Goal: Complete application form: Complete application form

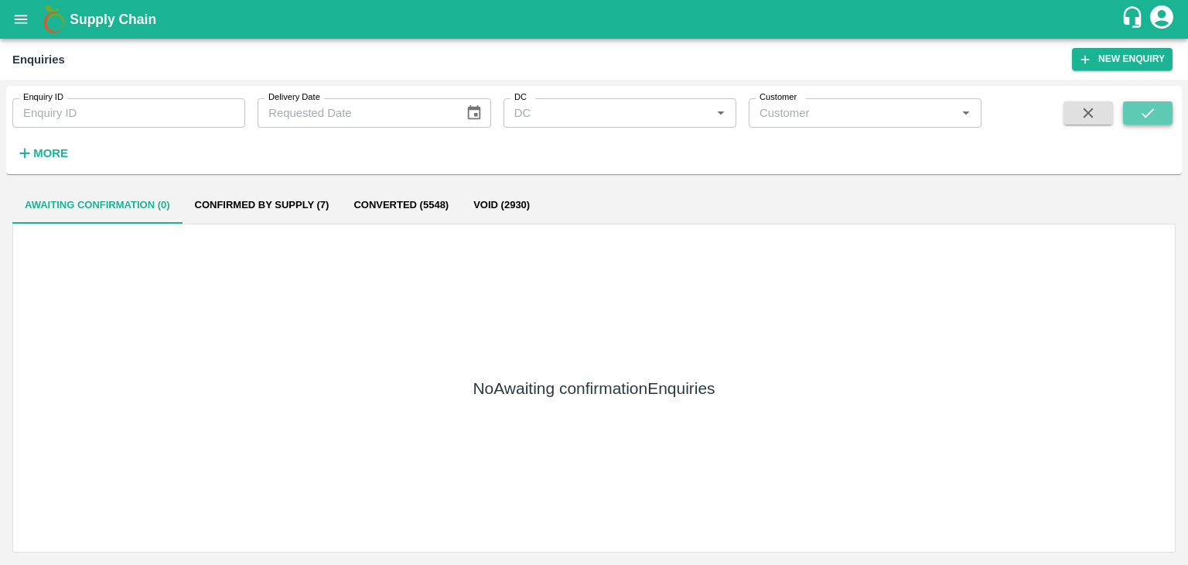
click at [1154, 118] on icon "submit" at bounding box center [1148, 112] width 17 height 17
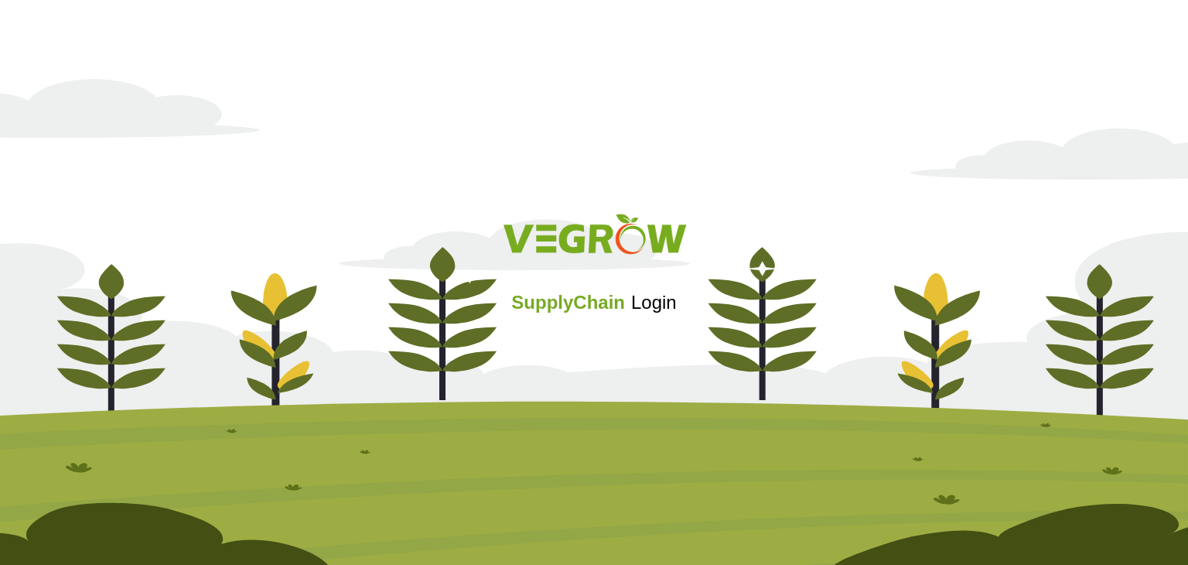
click at [586, 363] on div "SupplyChain Login" at bounding box center [594, 282] width 1188 height 185
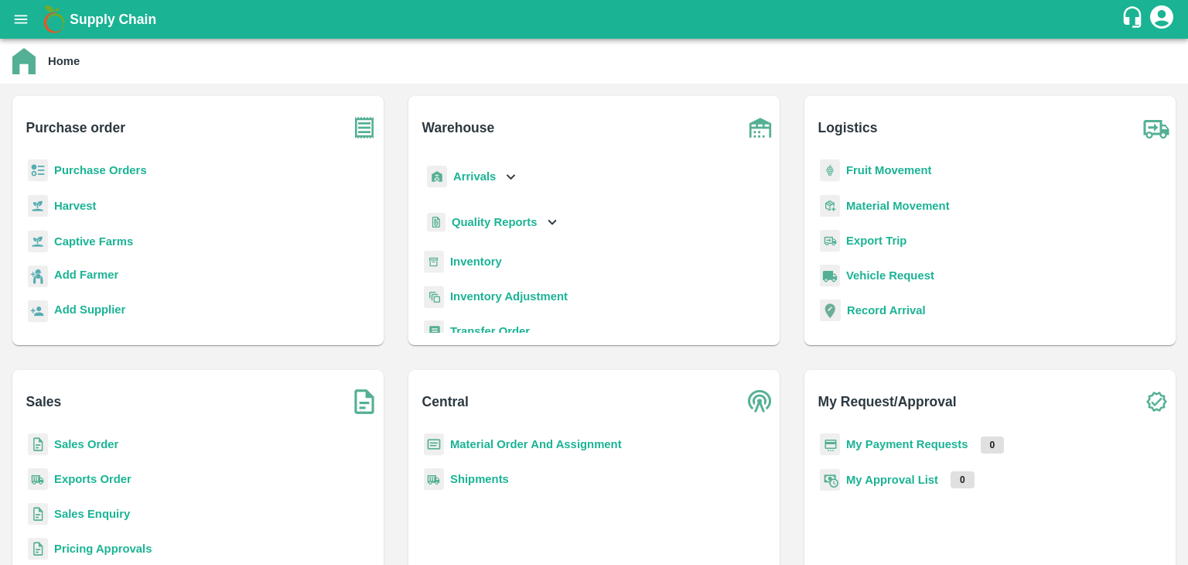
click at [101, 514] on b "Sales Enquiry" at bounding box center [92, 514] width 76 height 12
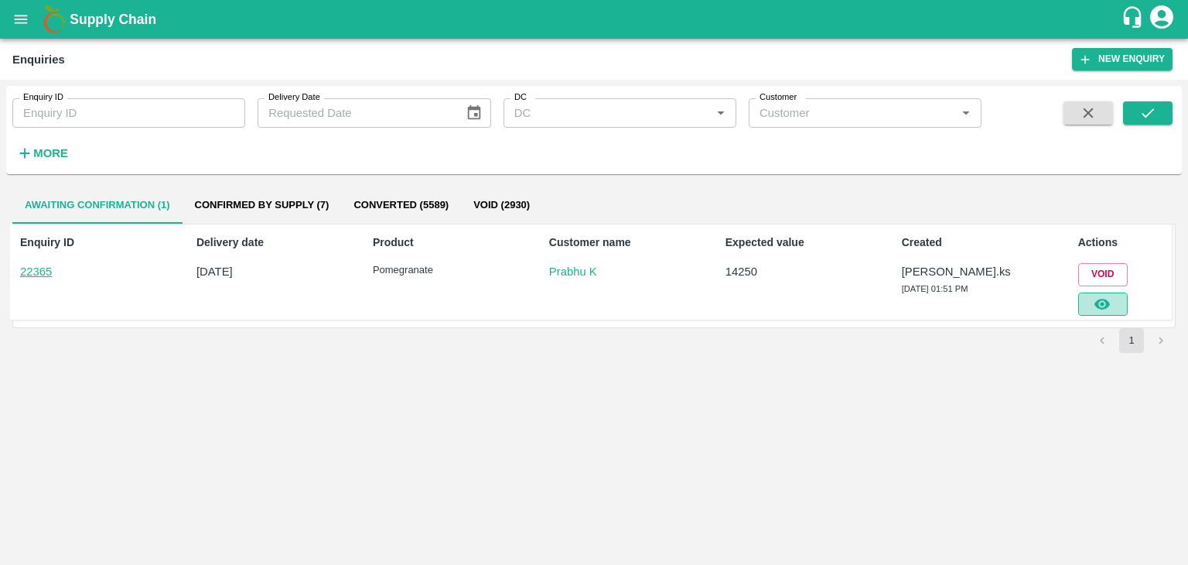
click at [1090, 307] on button "button" at bounding box center [1103, 303] width 50 height 23
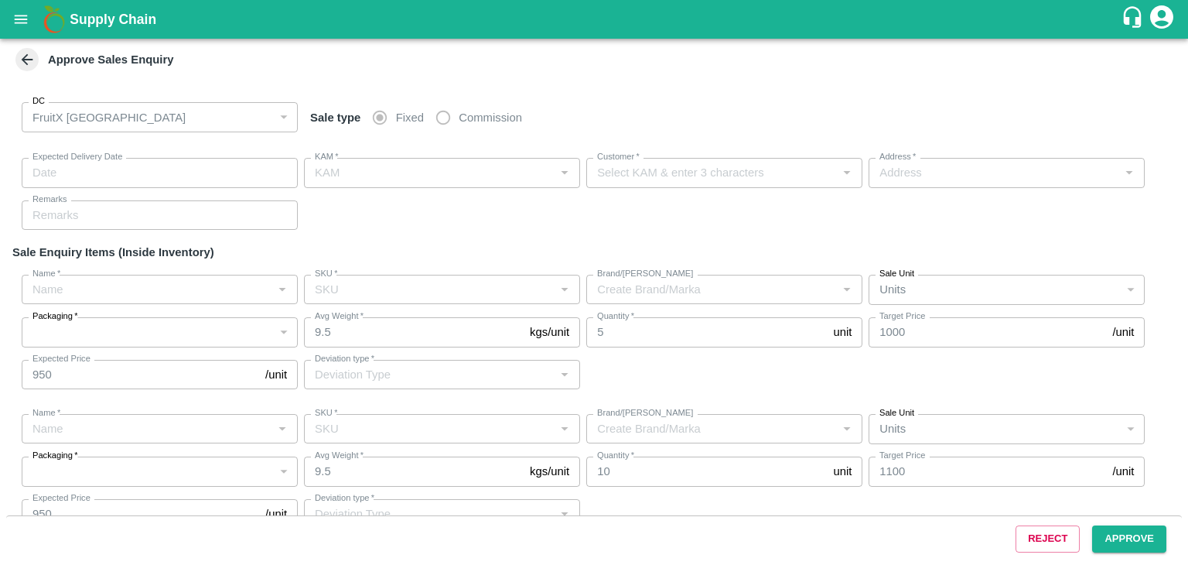
type input "10/10/2025 01:55 PM"
type input "Srinivasa.ks"
type input "Prabhu K"
type input "huskur fruits Market , huskur fruits Market , Bangalore, Bangalore Urban, TAMIL…"
type input "Pomegranate"
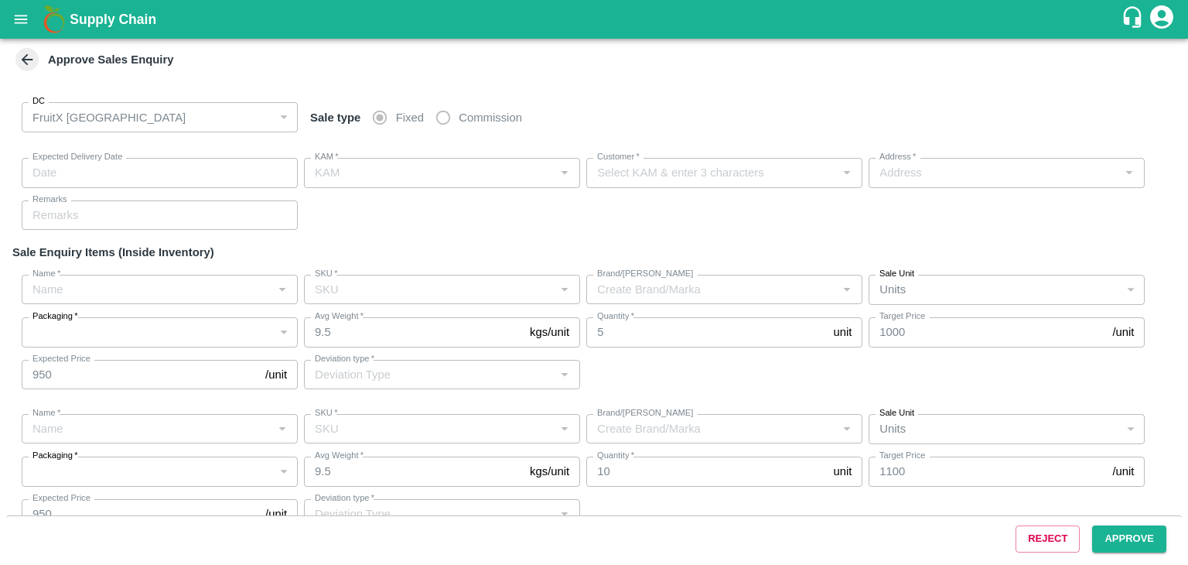
type input "KA-PRM-250-300"
type input "GL"
type input "Others"
type input "Pomegranate"
type input "KA-PRM-250-300"
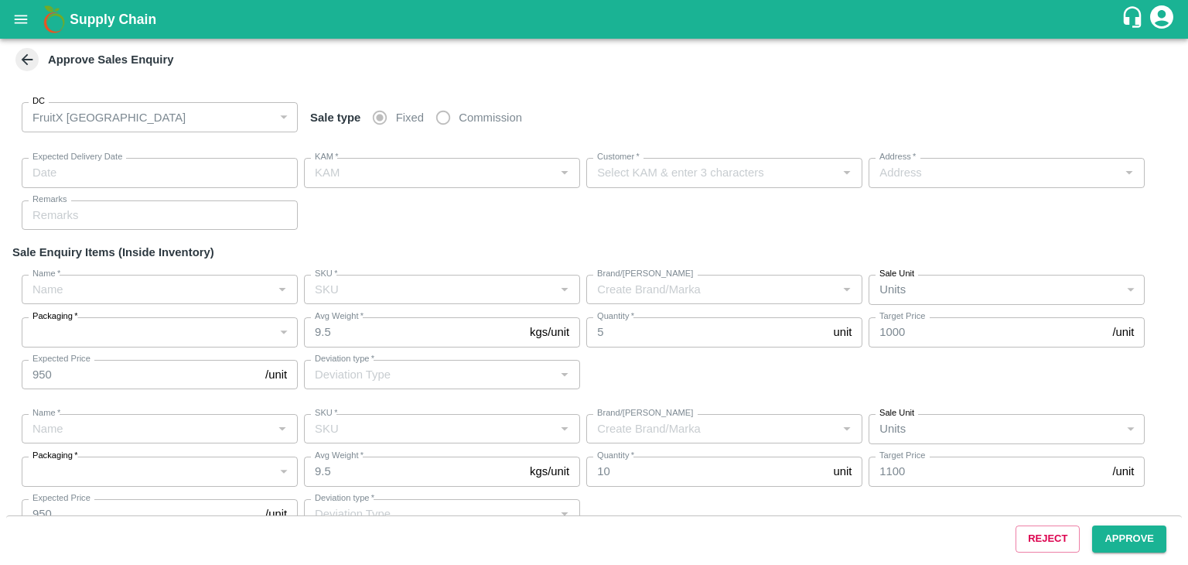
type input "AA"
type input "Others"
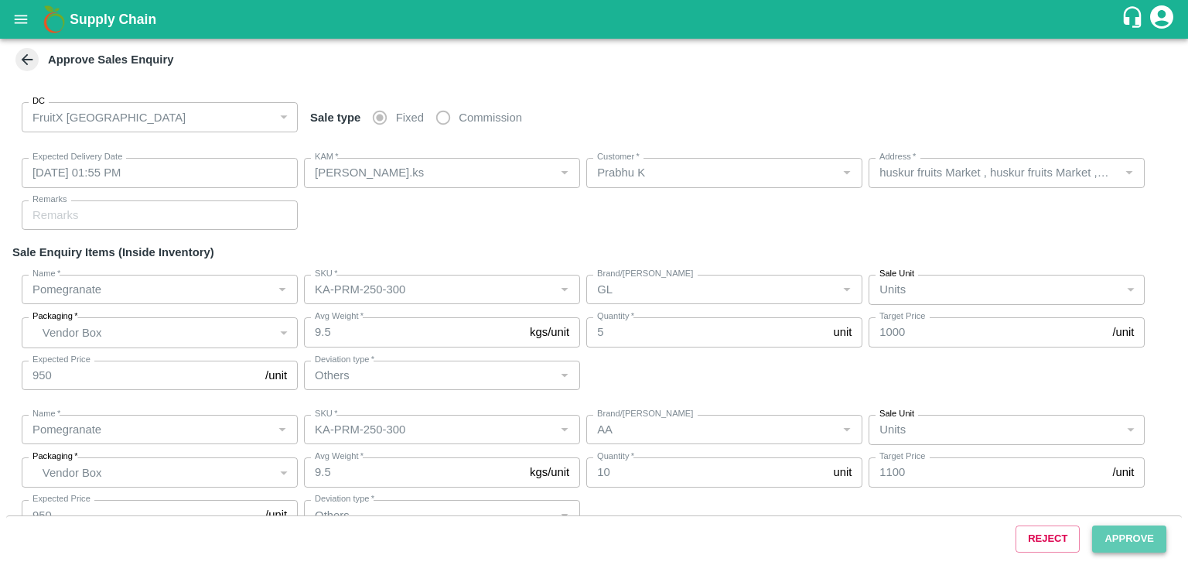
click at [1116, 529] on button "Approve" at bounding box center [1129, 538] width 74 height 27
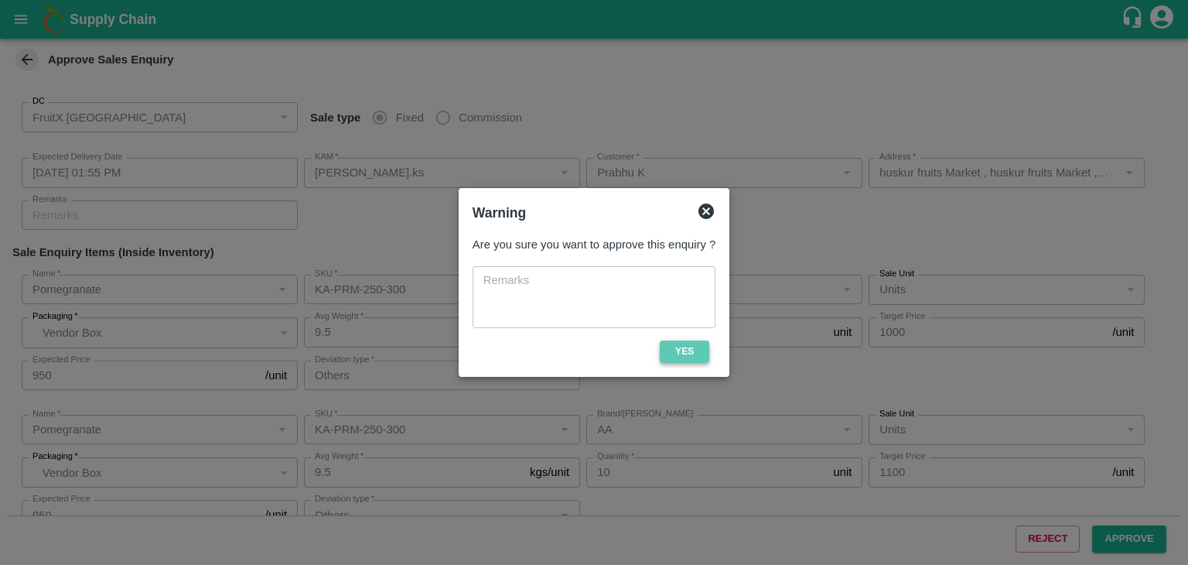
click at [692, 354] on button "Yes" at bounding box center [685, 351] width 50 height 22
